Goal: Task Accomplishment & Management: Use online tool/utility

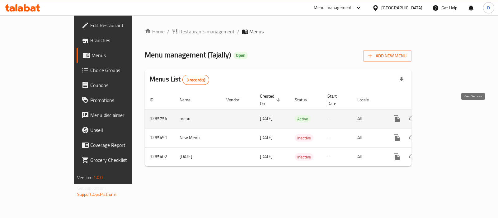
click at [445, 116] on icon "enhanced table" at bounding box center [442, 119] width 6 height 6
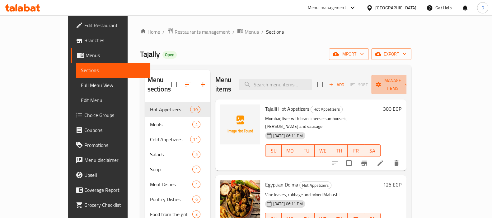
click at [408, 77] on span "Manage items" at bounding box center [393, 85] width 32 height 16
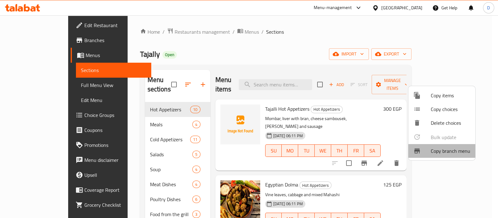
click at [427, 149] on div at bounding box center [421, 150] width 17 height 7
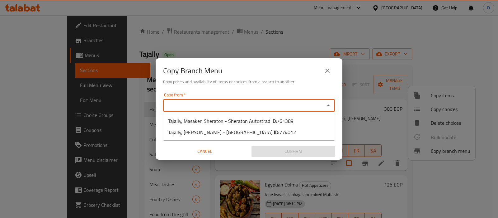
click at [281, 105] on input "Copy from   *" at bounding box center [244, 105] width 158 height 9
click at [259, 117] on span "Tajally, Masaken Sheraton - Sheraton Autostrad ID: 761389" at bounding box center [230, 120] width 125 height 7
type input "Tajally, Masaken Sheraton - Sheraton Autostrad"
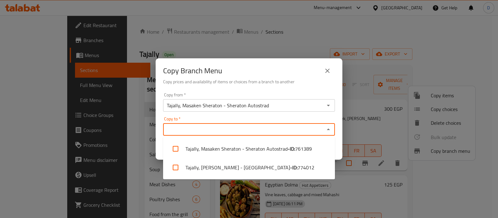
click at [235, 128] on input "Copy to   *" at bounding box center [244, 129] width 158 height 9
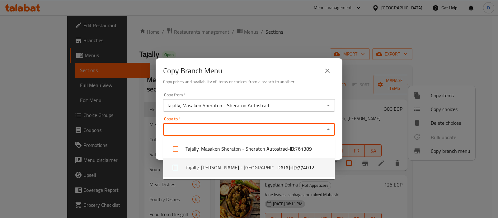
click at [243, 167] on li "[PERSON_NAME], [PERSON_NAME] - [GEOGRAPHIC_DATA] - ID: 774012" at bounding box center [249, 167] width 172 height 19
checkbox input "true"
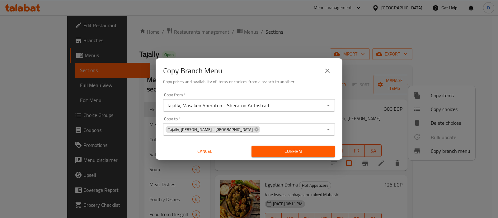
click at [283, 72] on div "Copy Branch Menu" at bounding box center [249, 70] width 172 height 15
click at [281, 147] on span "Confirm" at bounding box center [293, 151] width 73 height 8
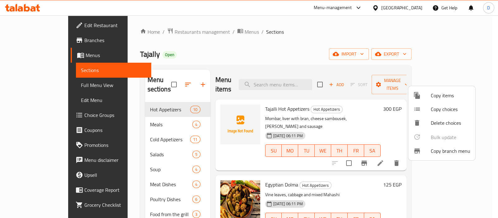
click at [202, 32] on div at bounding box center [249, 109] width 498 height 218
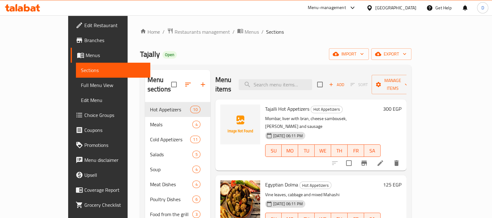
click at [245, 32] on span "Menus" at bounding box center [252, 31] width 14 height 7
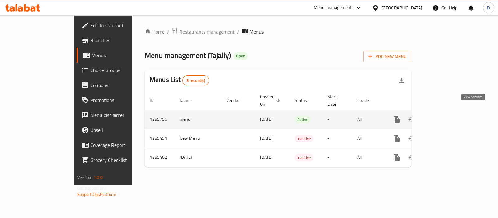
click at [446, 116] on icon "enhanced table" at bounding box center [441, 119] width 7 height 7
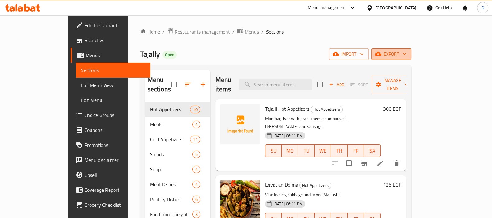
click at [407, 55] on span "export" at bounding box center [391, 54] width 30 height 8
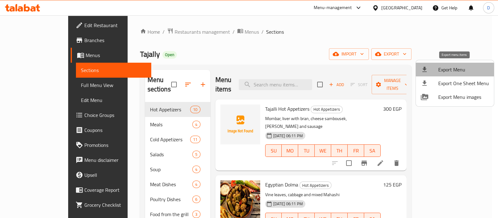
click at [456, 70] on span "Export Menu" at bounding box center [463, 69] width 51 height 7
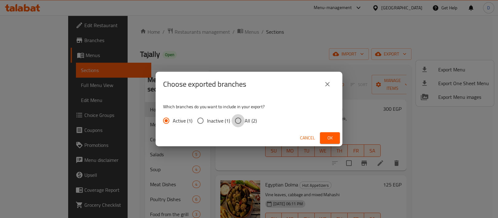
click at [234, 121] on input "All (2)" at bounding box center [238, 120] width 13 height 13
radio input "true"
click at [320, 135] on button "Ok" at bounding box center [330, 138] width 20 height 12
